Goal: Navigation & Orientation: Understand site structure

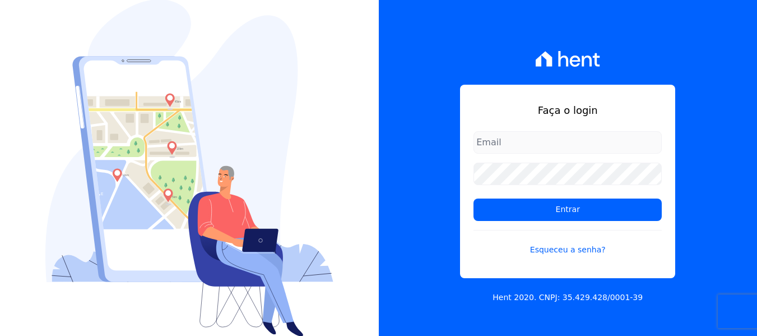
click at [543, 152] on input "email" at bounding box center [567, 142] width 188 height 22
click at [544, 145] on input "email" at bounding box center [567, 142] width 188 height 22
type input "C"
type input "contato@ayaimob.me"
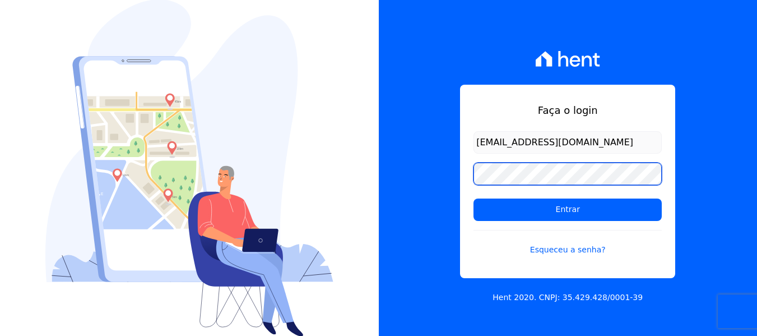
click at [473, 198] on input "Entrar" at bounding box center [567, 209] width 188 height 22
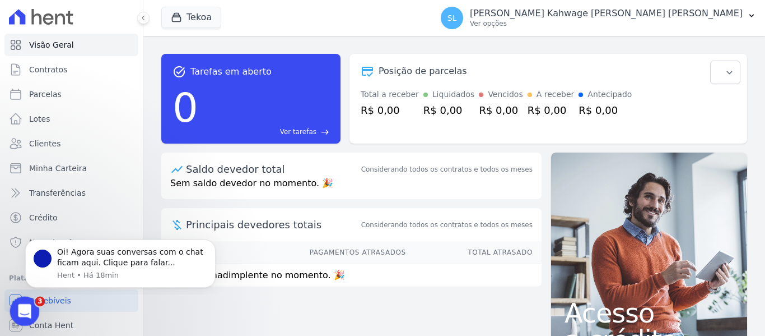
click at [25, 313] on icon "Abertura do Messenger da Intercom" at bounding box center [23, 309] width 18 height 18
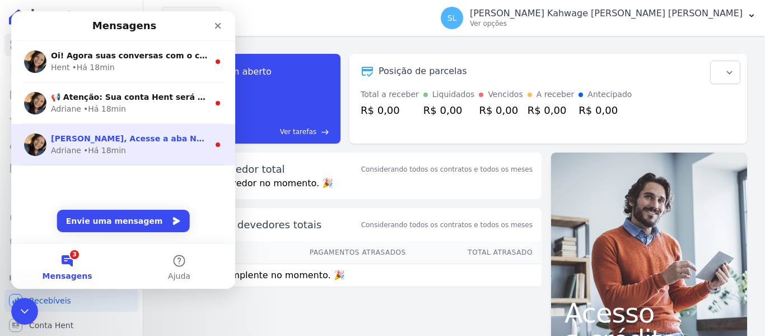
click at [153, 141] on span "[PERSON_NAME], Acesse a aba Noticias e fique por dentro das novidades Hent. Aca…" at bounding box center [409, 138] width 716 height 9
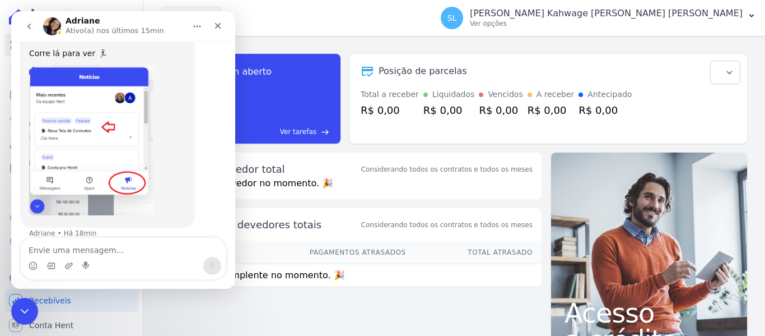
scroll to position [99, 0]
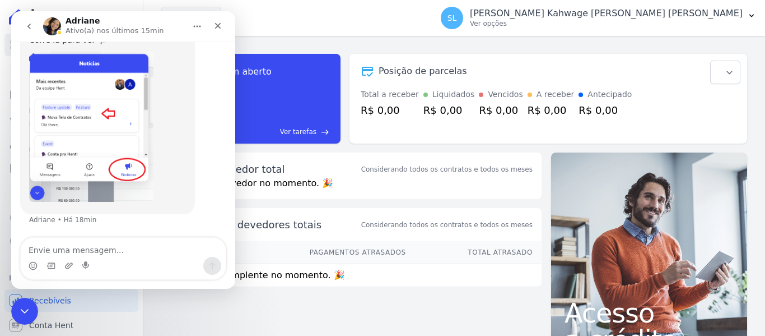
click at [117, 132] on img "Adriane diz…" at bounding box center [91, 127] width 124 height 150
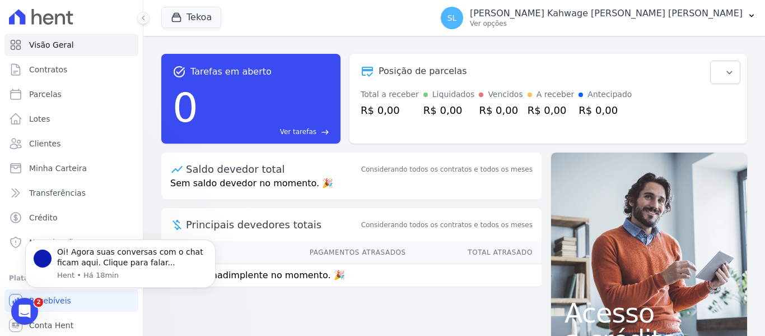
scroll to position [0, 0]
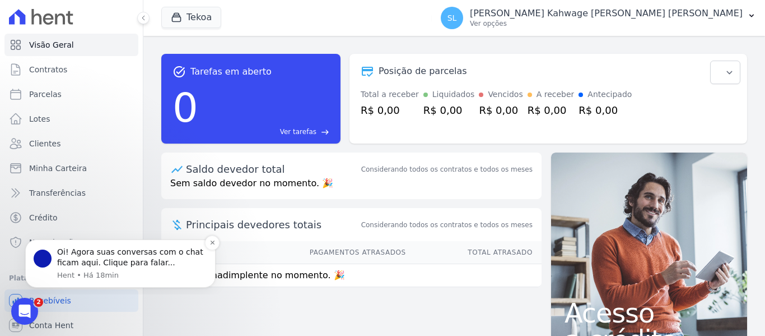
click at [50, 263] on div "message notification from Hent, Há 18min. Oi! Agora suas conversas com o chat f…" at bounding box center [43, 258] width 18 height 18
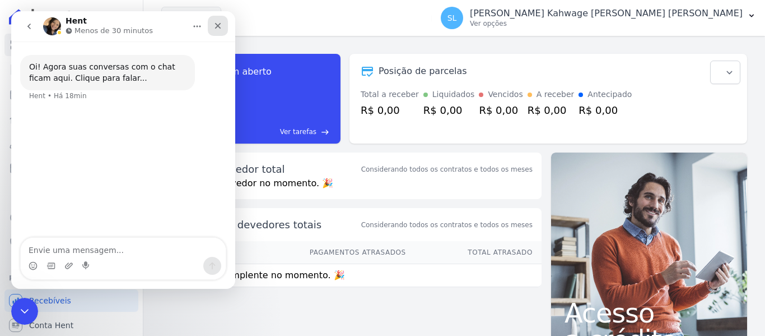
drag, startPoint x: 218, startPoint y: 27, endPoint x: 229, endPoint y: 59, distance: 33.7
click at [218, 27] on icon "Fechar" at bounding box center [217, 25] width 9 height 9
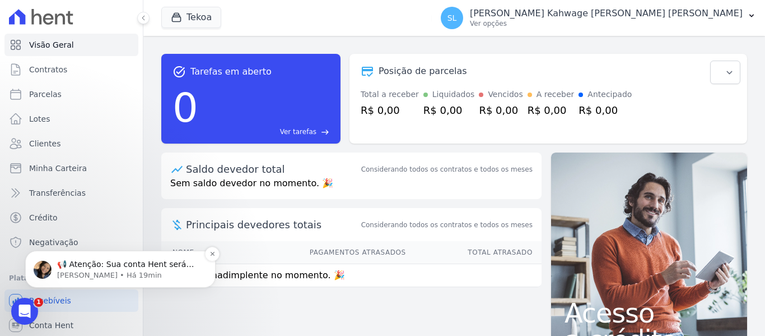
click at [71, 277] on p "[PERSON_NAME] • Há 19min" at bounding box center [129, 275] width 145 height 10
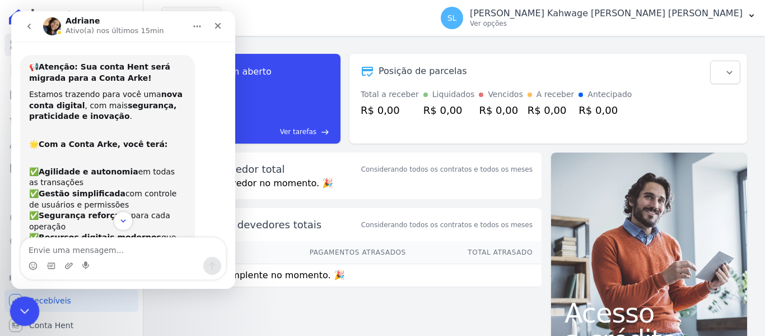
click at [21, 305] on icon "Encerramento do Messenger da Intercom" at bounding box center [22, 309] width 13 height 13
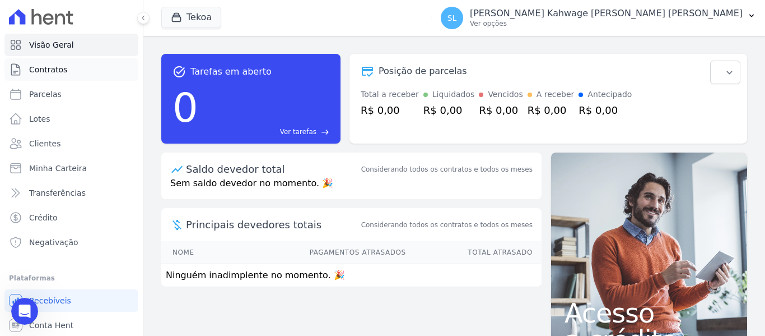
click at [71, 71] on link "Contratos" at bounding box center [71, 69] width 134 height 22
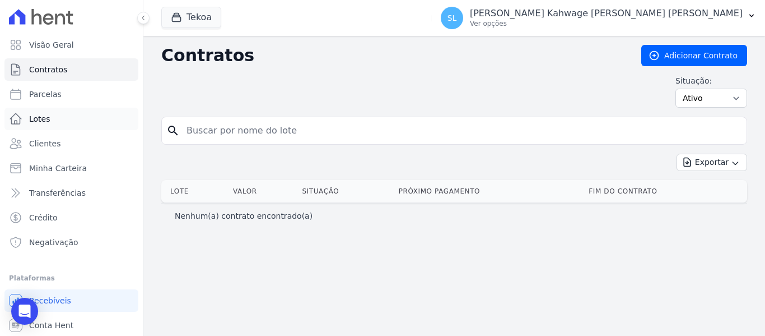
click at [44, 121] on span "Lotes" at bounding box center [39, 118] width 21 height 11
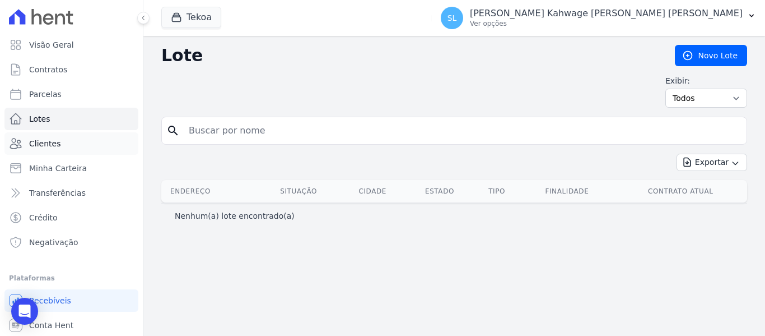
click at [40, 144] on span "Clientes" at bounding box center [44, 143] width 31 height 11
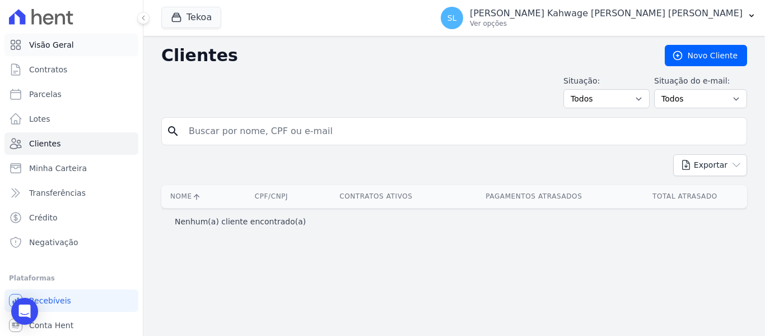
click at [55, 42] on span "Visão Geral" at bounding box center [51, 44] width 45 height 11
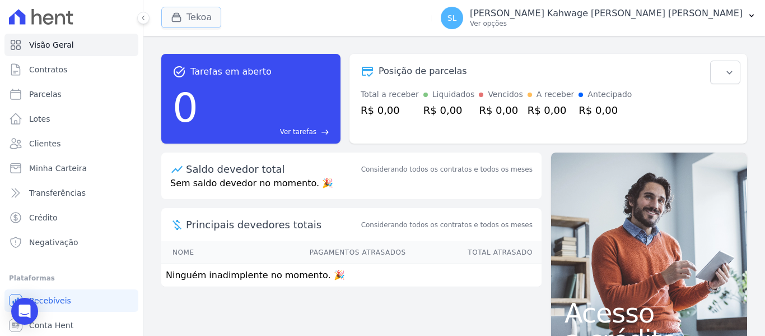
click at [209, 22] on button "Tekoa" at bounding box center [191, 17] width 60 height 21
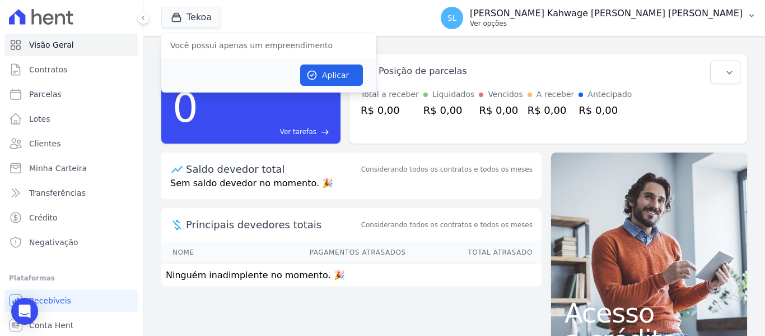
click at [645, 22] on p "Ver opções" at bounding box center [606, 23] width 273 height 9
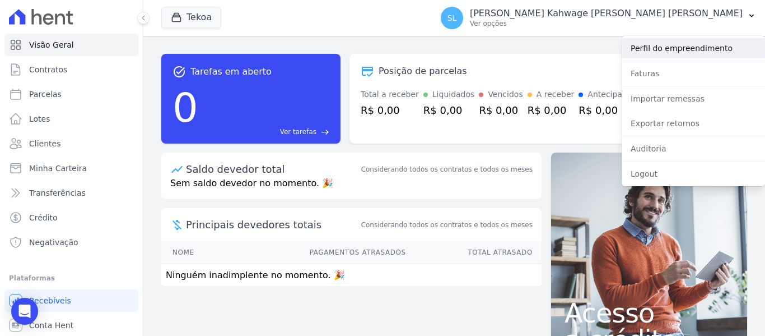
click at [661, 52] on link "Perfil do empreendimento" at bounding box center [693, 48] width 143 height 20
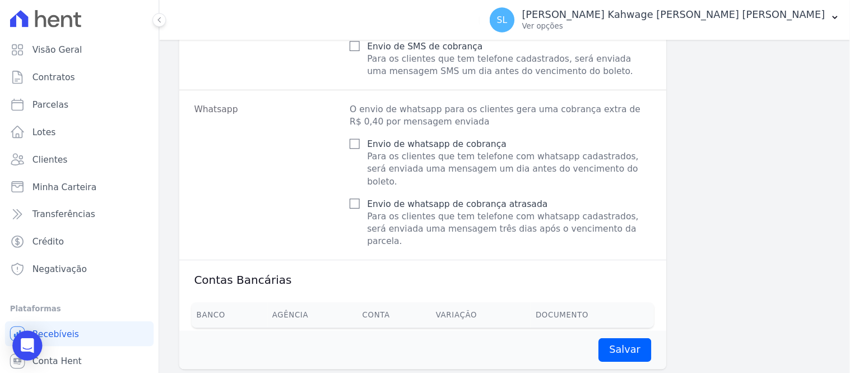
scroll to position [579, 0]
click at [57, 63] on link "Contratos" at bounding box center [71, 69] width 134 height 22
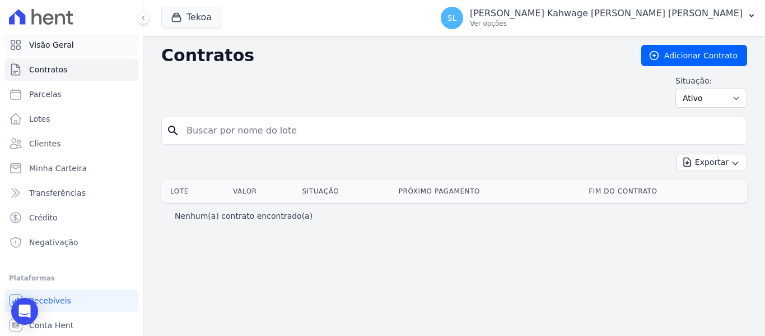
click at [50, 43] on span "Visão Geral" at bounding box center [51, 44] width 45 height 11
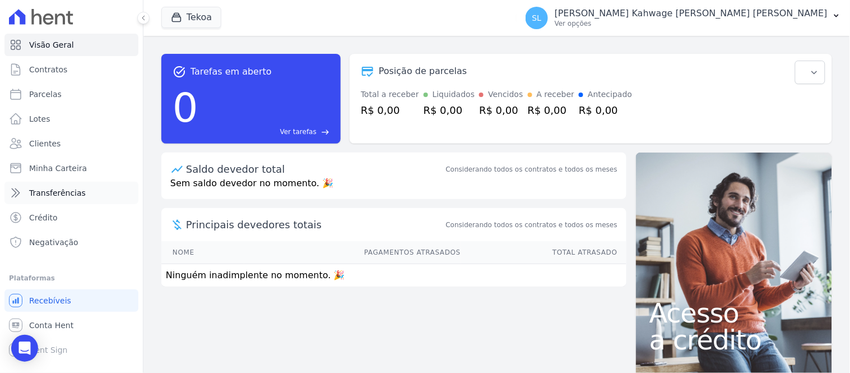
click at [58, 187] on span "Transferências" at bounding box center [57, 192] width 57 height 11
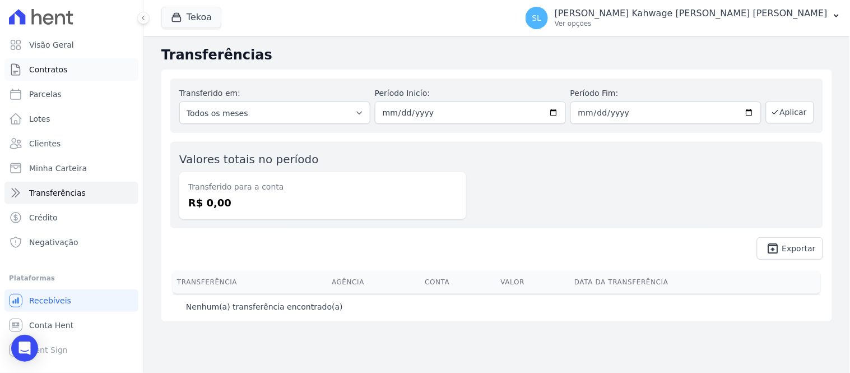
click at [66, 73] on link "Contratos" at bounding box center [71, 69] width 134 height 22
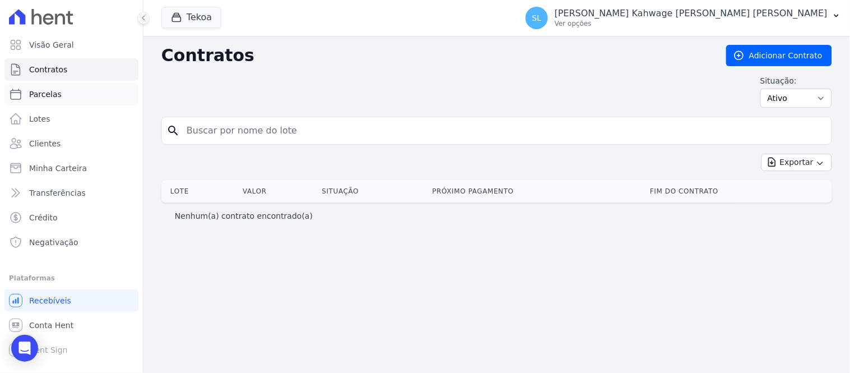
click at [45, 91] on span "Parcelas" at bounding box center [45, 94] width 32 height 11
select select
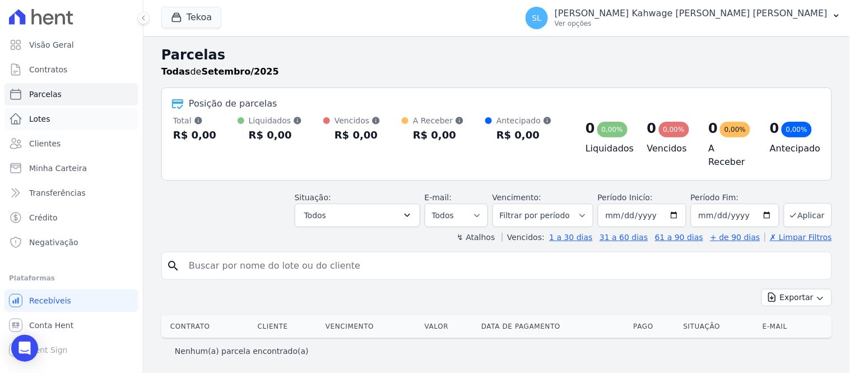
click at [59, 124] on link "Lotes" at bounding box center [71, 119] width 134 height 22
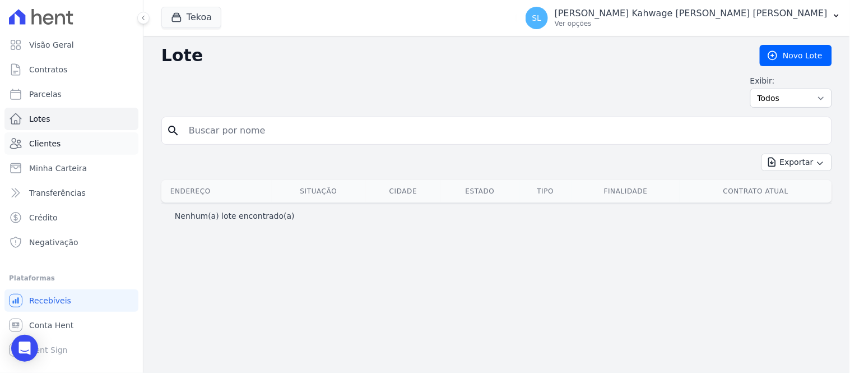
click at [44, 138] on span "Clientes" at bounding box center [44, 143] width 31 height 11
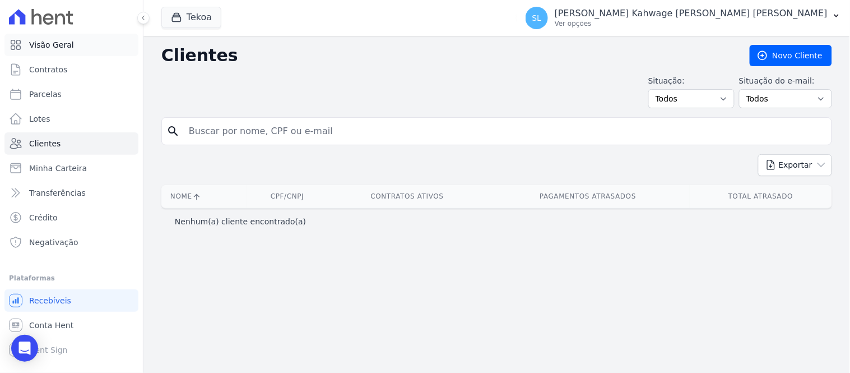
click at [48, 45] on span "Visão Geral" at bounding box center [51, 44] width 45 height 11
